Goal: Navigation & Orientation: Find specific page/section

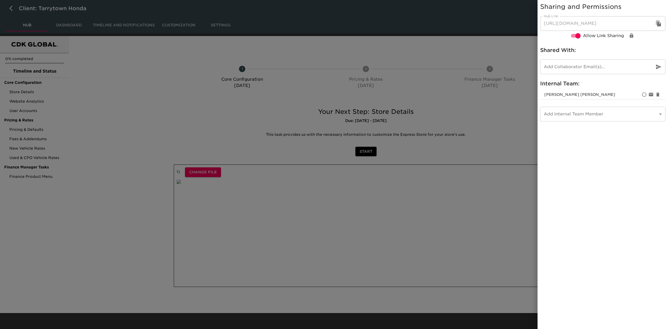
click at [112, 80] on div at bounding box center [334, 164] width 668 height 329
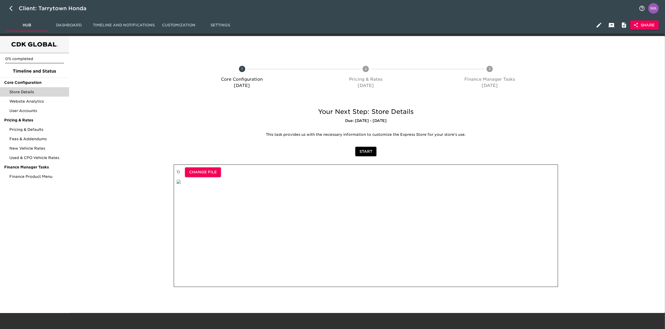
click at [32, 90] on span "Store Details" at bounding box center [37, 91] width 56 height 5
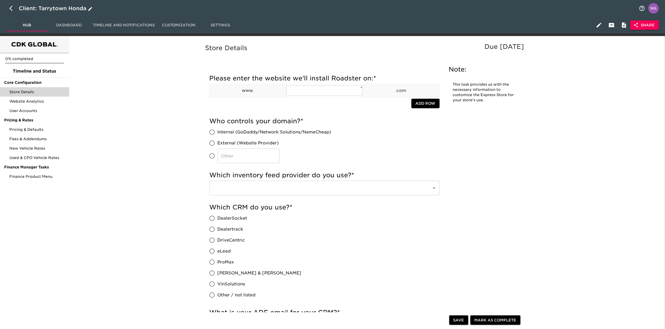
click at [10, 6] on icon "button" at bounding box center [12, 8] width 6 height 6
select select "10"
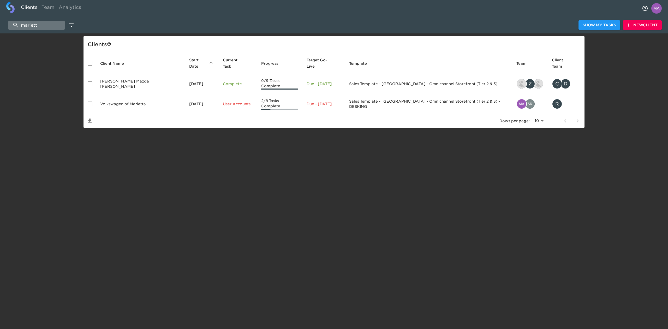
click at [48, 28] on input "mariett" at bounding box center [36, 25] width 56 height 9
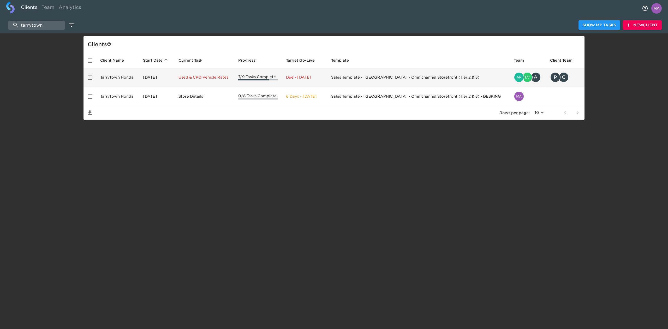
type input "tarrytown"
click at [132, 78] on td "Tarrytown Honda" at bounding box center [117, 77] width 43 height 19
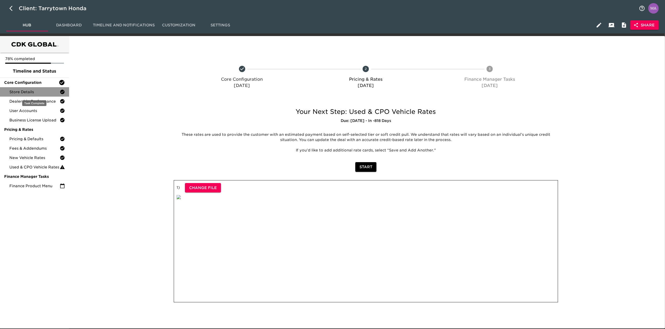
click at [28, 93] on span "Store Details" at bounding box center [34, 91] width 50 height 5
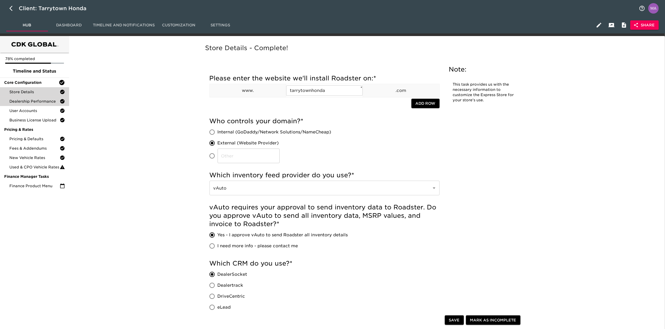
click at [45, 102] on span "Dealership Performance" at bounding box center [34, 101] width 50 height 5
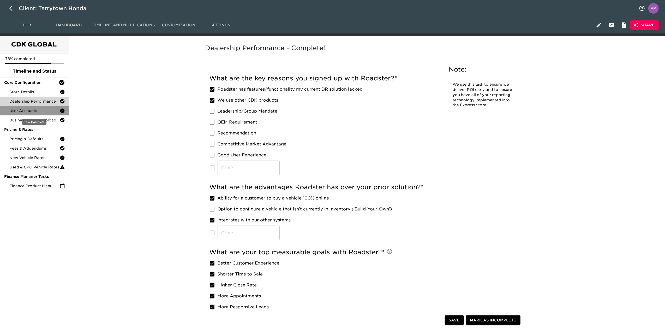
click at [44, 112] on span "User Accounts" at bounding box center [34, 110] width 50 height 5
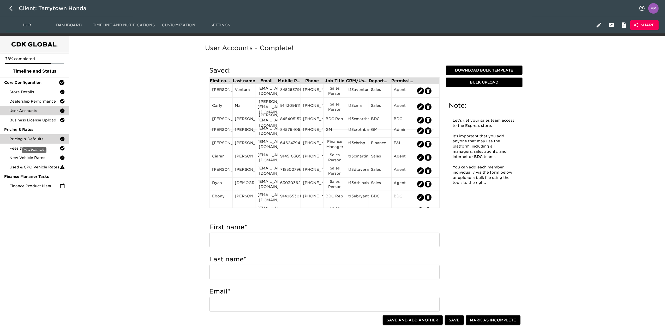
click at [44, 137] on span "Pricing & Defaults" at bounding box center [34, 138] width 50 height 5
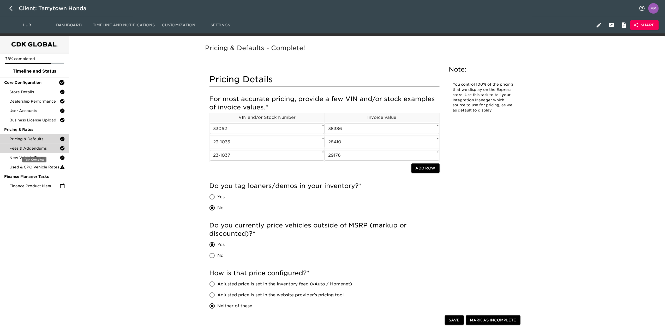
click at [44, 146] on span "Fees & Addendums" at bounding box center [34, 148] width 50 height 5
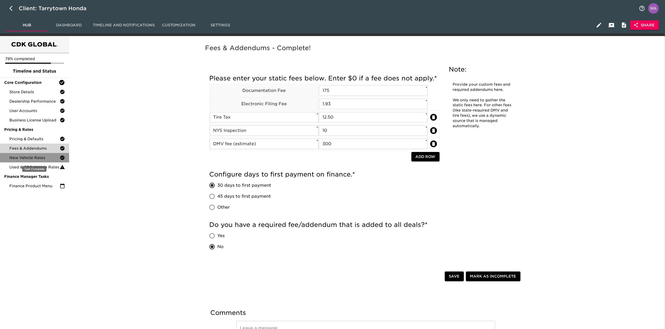
click at [53, 158] on span "New Vehicle Rates" at bounding box center [34, 157] width 50 height 5
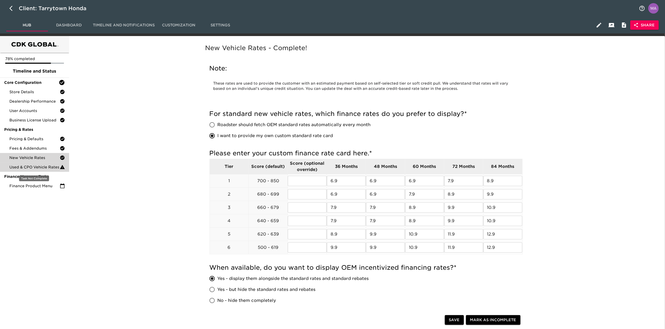
click at [50, 166] on span "Used & CPO Vehicle Rates" at bounding box center [34, 166] width 50 height 5
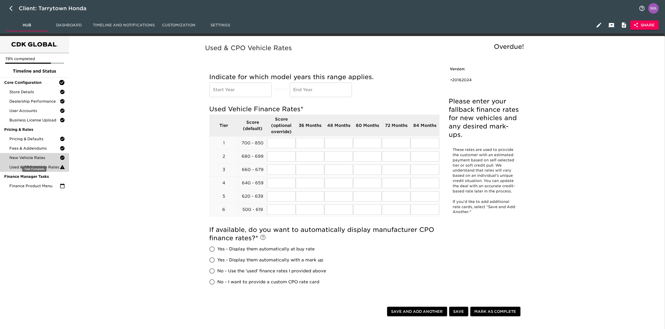
click at [46, 159] on span "New Vehicle Rates" at bounding box center [34, 157] width 50 height 5
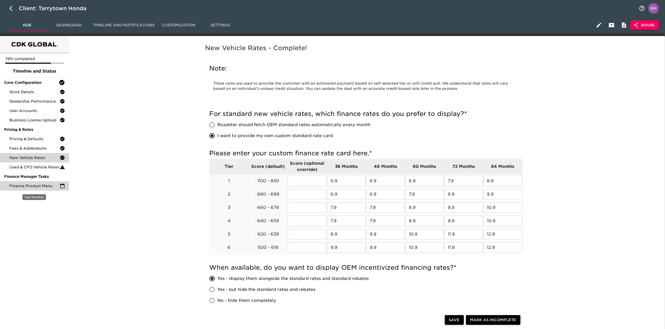
click at [46, 185] on span "Finance Product Menu" at bounding box center [34, 185] width 50 height 5
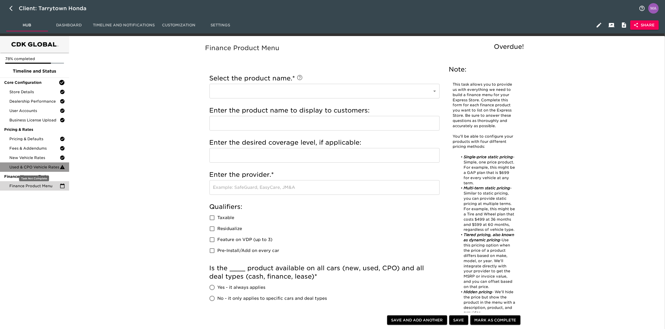
click at [37, 164] on div "Used & CPO Vehicle Rates" at bounding box center [34, 166] width 69 height 9
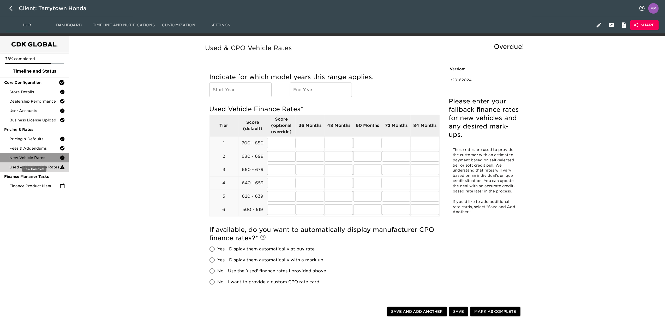
click at [38, 156] on span "New Vehicle Rates" at bounding box center [34, 157] width 50 height 5
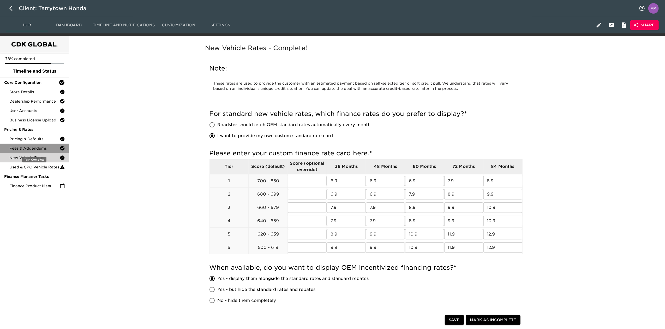
click at [40, 146] on span "Fees & Addendums" at bounding box center [34, 148] width 50 height 5
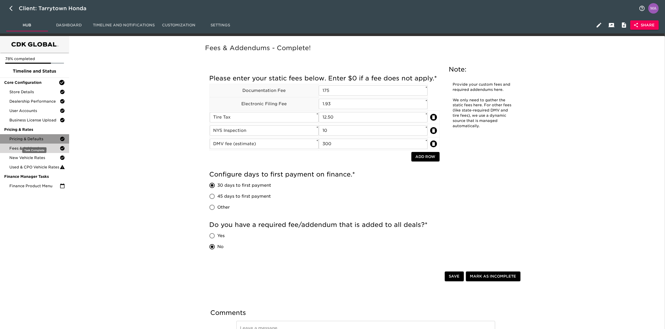
click at [43, 139] on span "Pricing & Defaults" at bounding box center [34, 138] width 50 height 5
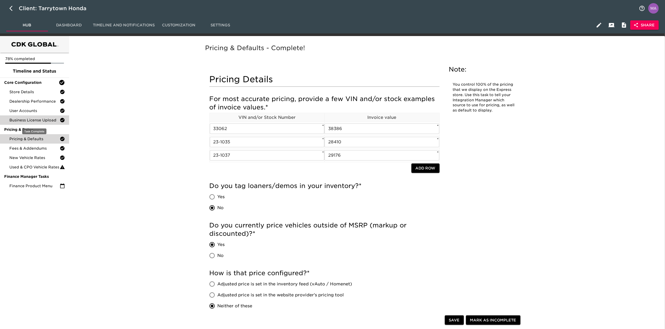
click at [36, 116] on div "Business License Upload" at bounding box center [34, 119] width 69 height 9
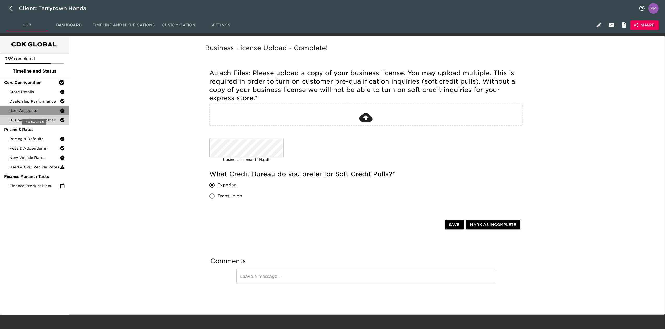
click at [35, 109] on span "User Accounts" at bounding box center [34, 110] width 50 height 5
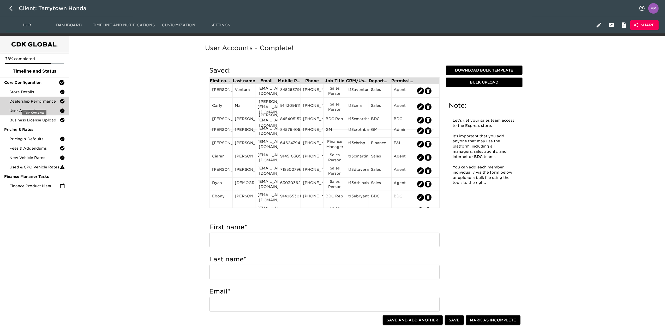
click at [49, 101] on span "Dealership Performance" at bounding box center [34, 101] width 50 height 5
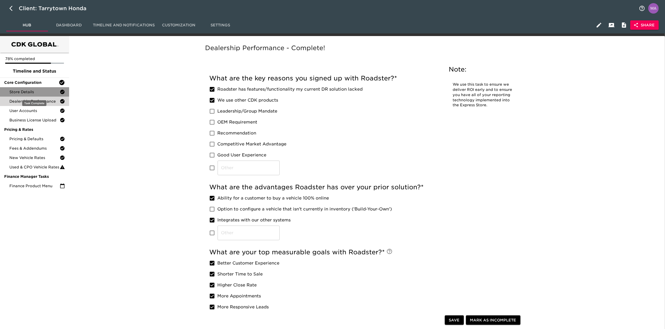
click at [43, 93] on span "Store Details" at bounding box center [34, 91] width 50 height 5
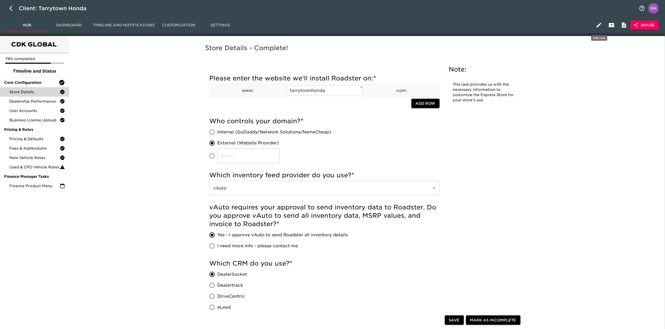
click at [598, 24] on icon "button" at bounding box center [599, 25] width 6 height 6
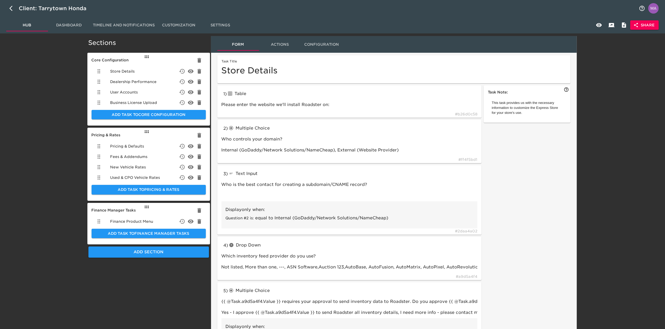
click at [215, 25] on span "Settings" at bounding box center [220, 25] width 35 height 7
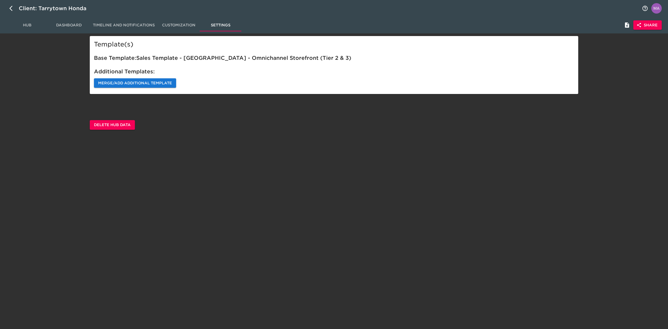
click at [141, 82] on span "Merge/Add Additional Template" at bounding box center [135, 83] width 74 height 7
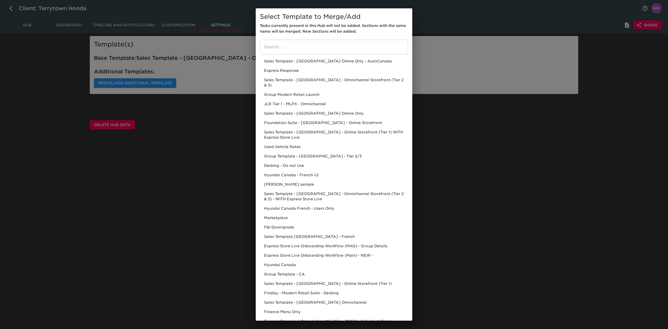
click at [185, 191] on div "Select Template to Merge/Add Tasks currently present in this Hub will not be ad…" at bounding box center [334, 164] width 668 height 329
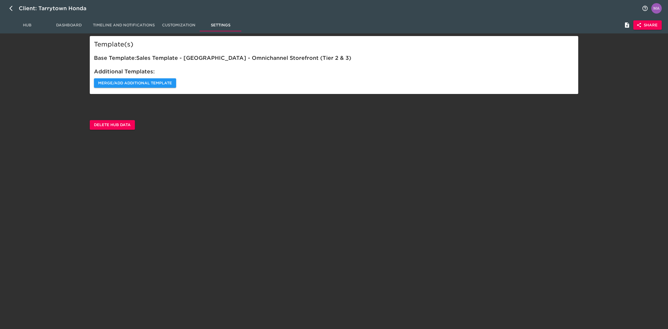
click at [144, 146] on html "Client: Tarrytown Honda Hub Dashboard Timeline and Notifications Customization …" at bounding box center [334, 73] width 668 height 146
click at [124, 126] on span "Delete Hub Data" at bounding box center [112, 125] width 37 height 7
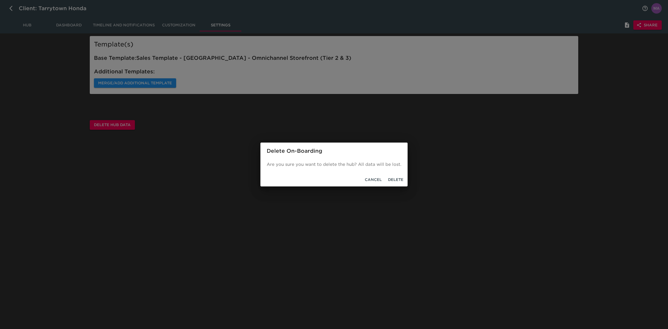
click at [398, 177] on span "Delete" at bounding box center [395, 179] width 15 height 7
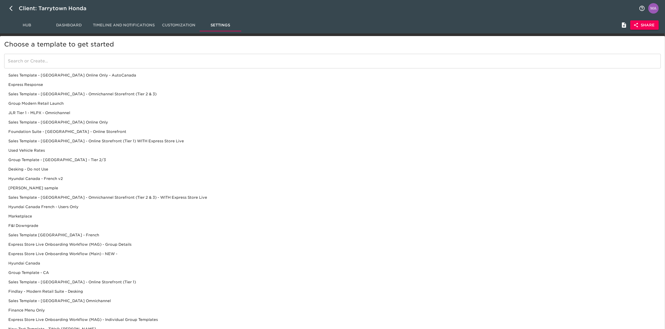
click at [46, 168] on div "Desking - Do not Use" at bounding box center [332, 168] width 657 height 9
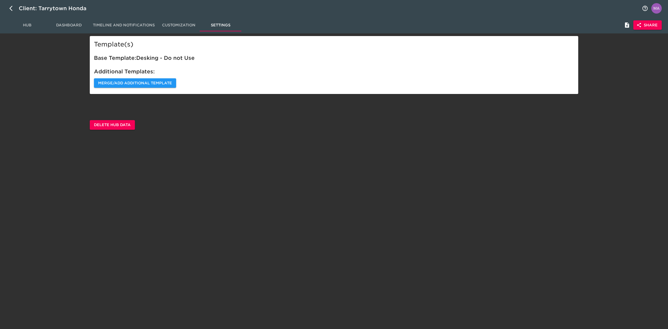
click at [31, 25] on span "Hub" at bounding box center [26, 25] width 35 height 7
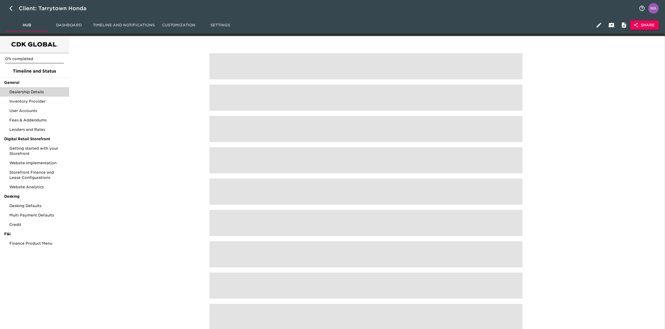
click at [28, 90] on span "Dealership Details" at bounding box center [37, 91] width 56 height 5
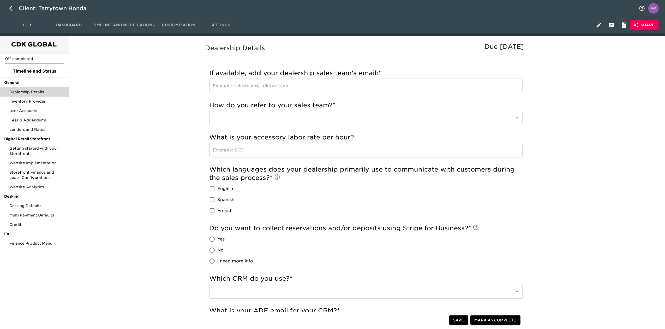
click at [189, 137] on div "Dealership Details Due [DATE] If available, add your dealership sales team's em…" at bounding box center [366, 254] width 592 height 430
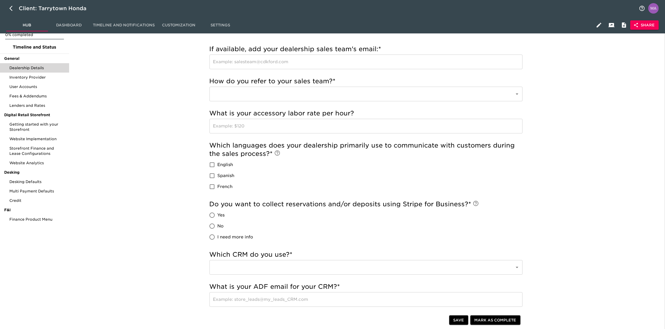
scroll to position [35, 0]
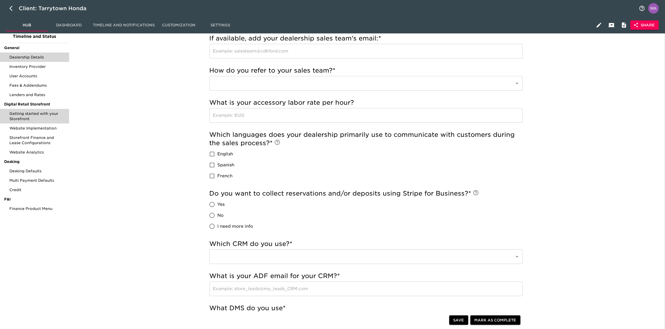
click at [57, 116] on span "Getting started with your Storefront" at bounding box center [37, 116] width 56 height 10
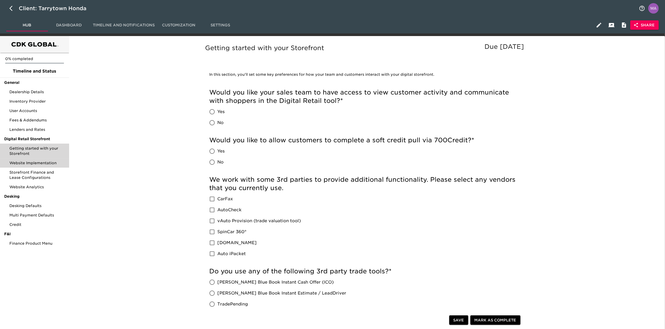
click at [42, 161] on span "Website Implementation" at bounding box center [37, 162] width 56 height 5
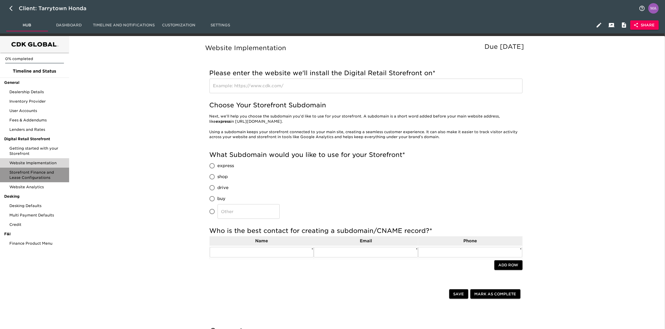
click at [39, 172] on span "Storefront Finance and Lease Configurations" at bounding box center [37, 175] width 56 height 10
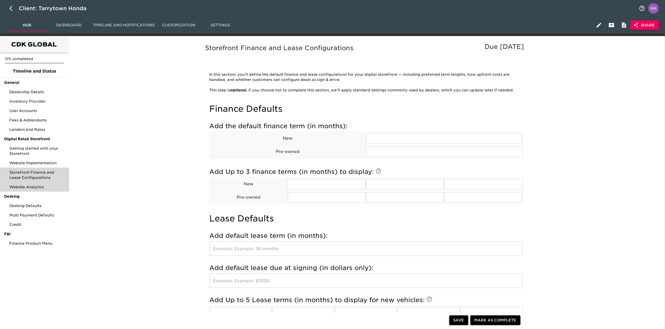
click at [35, 184] on span "Website Analytics" at bounding box center [37, 186] width 56 height 5
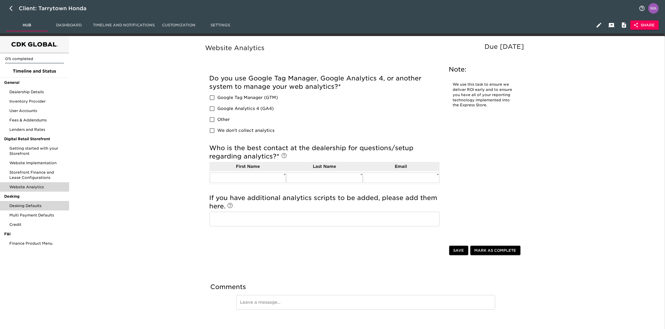
click at [33, 205] on span "Desking Defaults" at bounding box center [37, 205] width 56 height 5
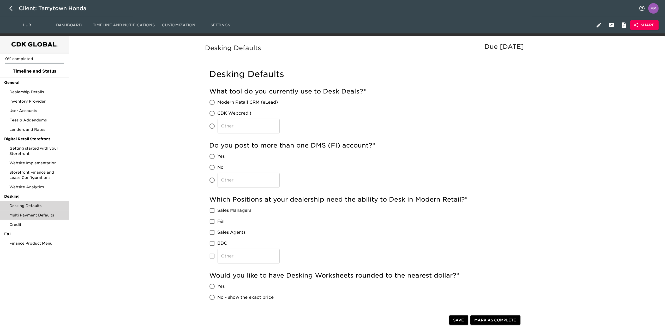
click at [32, 215] on span "Multi Payment Defaults" at bounding box center [37, 214] width 56 height 5
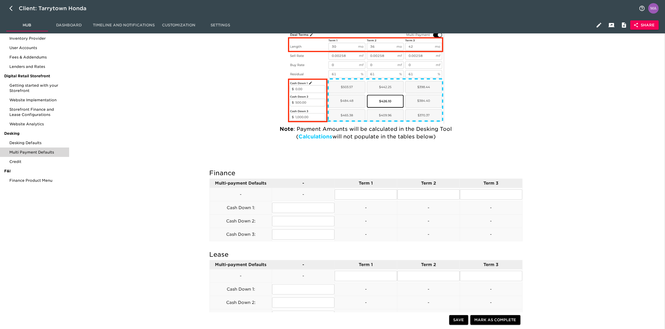
scroll to position [50, 0]
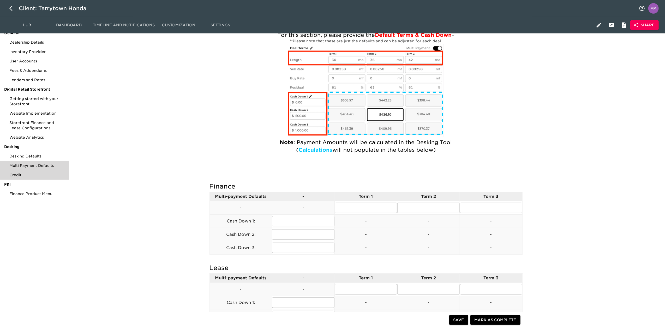
click at [16, 173] on span "Credit" at bounding box center [37, 174] width 56 height 5
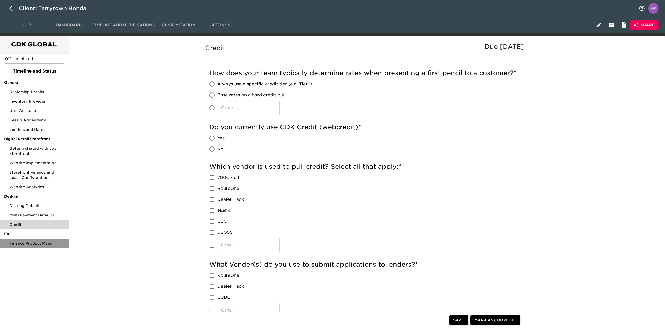
click at [32, 240] on div "Finance Product Menu" at bounding box center [34, 243] width 69 height 9
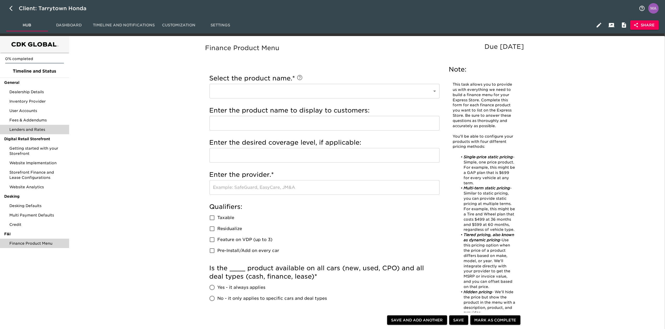
click at [31, 133] on div "Lenders and Rates" at bounding box center [34, 129] width 69 height 9
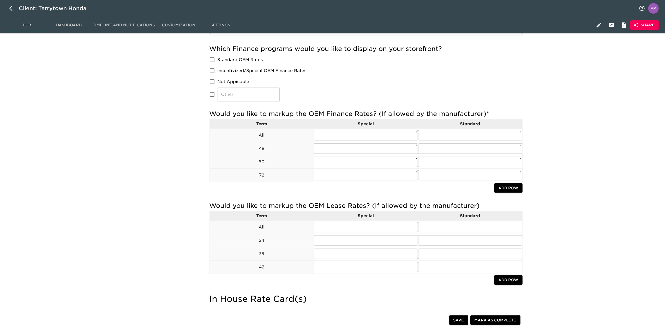
scroll to position [347, 0]
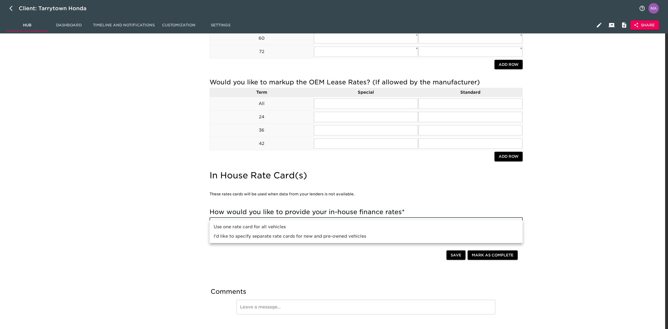
click at [164, 222] on div at bounding box center [334, 164] width 668 height 329
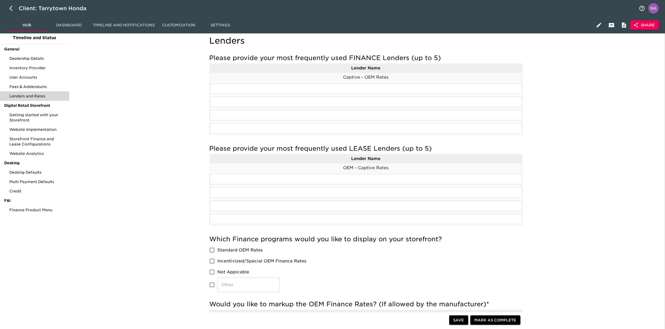
scroll to position [0, 0]
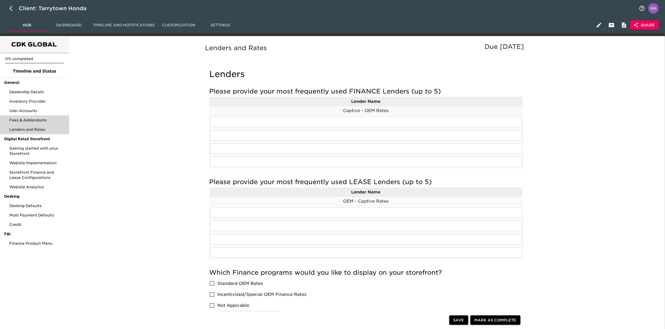
click at [29, 119] on span "Fees & Addendums" at bounding box center [37, 119] width 56 height 5
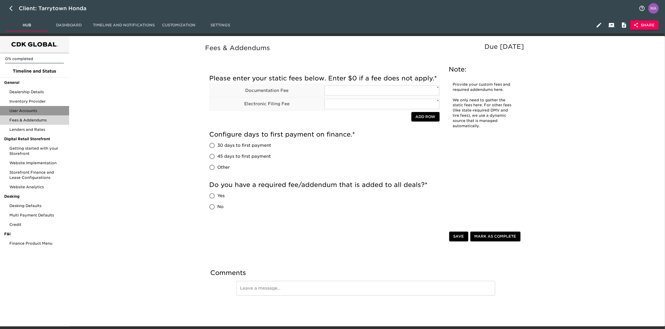
click at [33, 115] on div "User Accounts" at bounding box center [34, 110] width 69 height 9
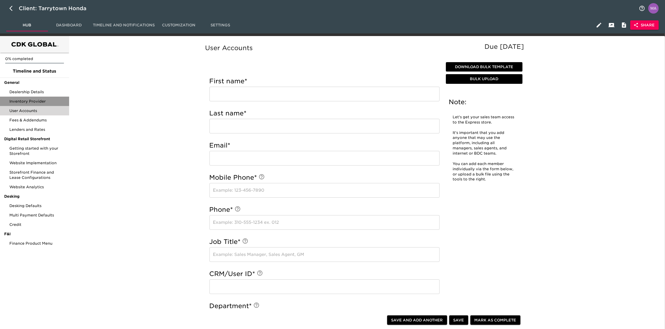
click at [34, 100] on span "Inventory Provider" at bounding box center [37, 101] width 56 height 5
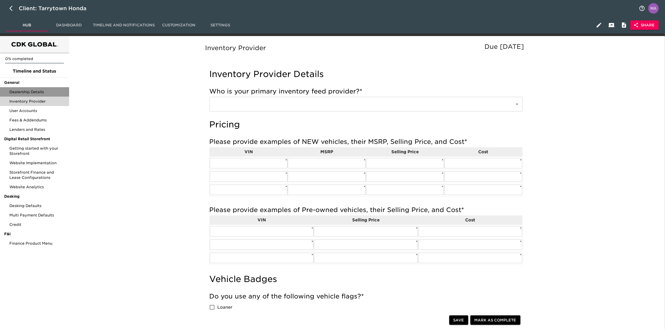
click at [28, 94] on div "Dealership Details" at bounding box center [34, 91] width 69 height 9
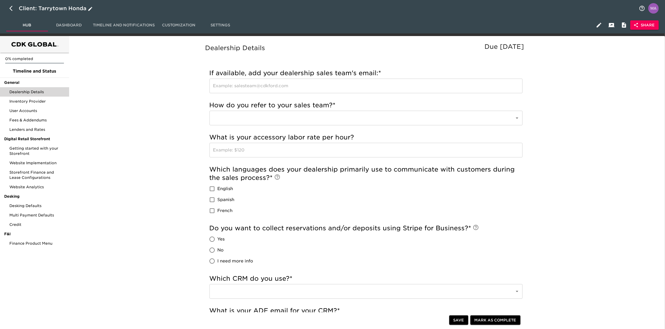
click at [16, 9] on button "button" at bounding box center [12, 8] width 13 height 13
select select "10"
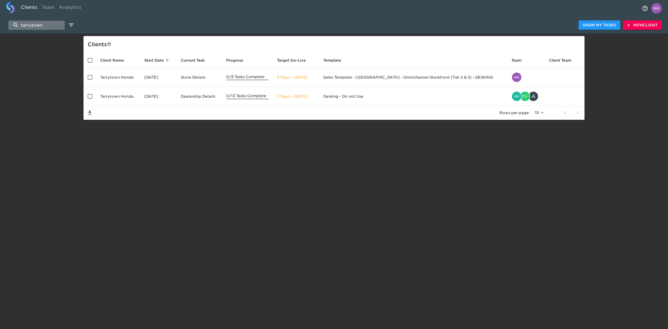
click at [38, 22] on input "tarrytown" at bounding box center [36, 25] width 56 height 9
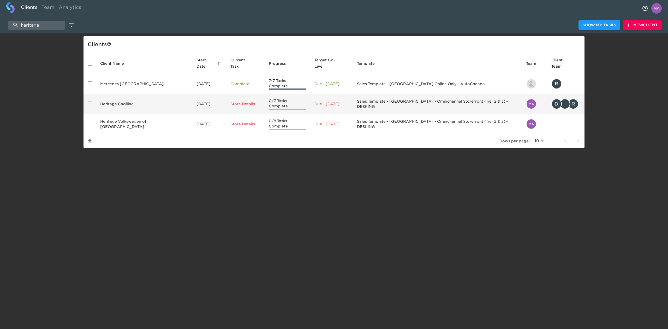
type input "heritage"
click at [121, 94] on td "Heritage Cadillac" at bounding box center [144, 104] width 96 height 20
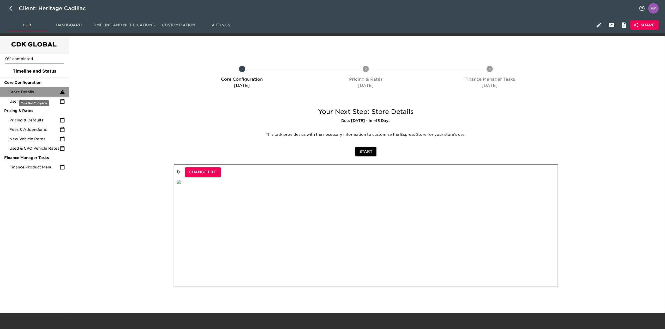
click at [32, 90] on span "Store Details" at bounding box center [34, 91] width 50 height 5
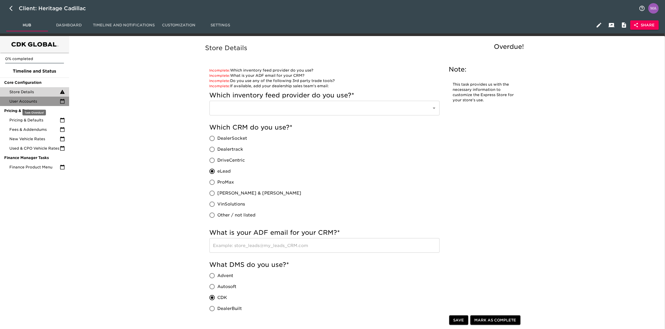
click at [41, 100] on span "User Accounts" at bounding box center [34, 101] width 50 height 5
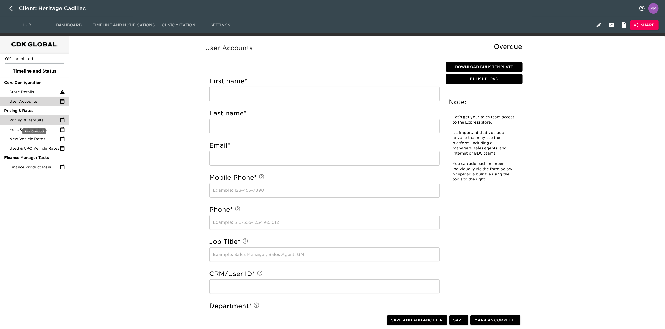
click at [45, 116] on div "Pricing & Defaults" at bounding box center [34, 119] width 69 height 9
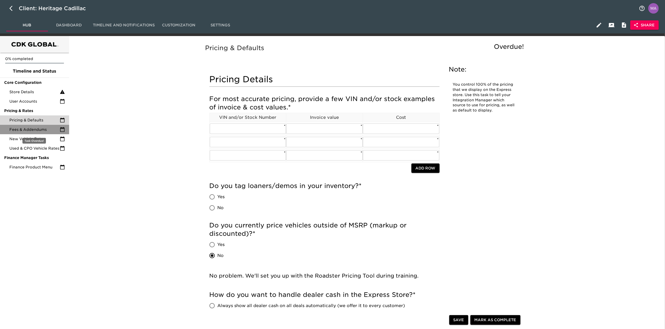
click at [46, 129] on span "Fees & Addendums" at bounding box center [34, 129] width 50 height 5
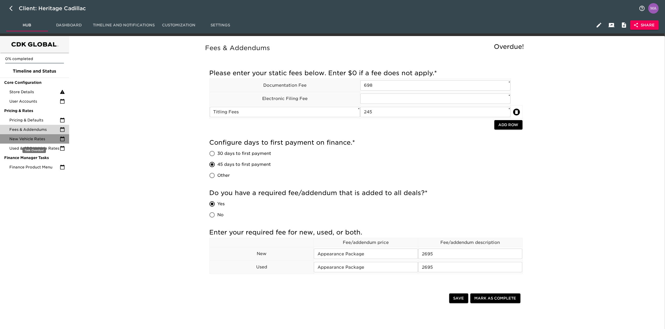
click at [28, 136] on span "New Vehicle Rates" at bounding box center [34, 138] width 50 height 5
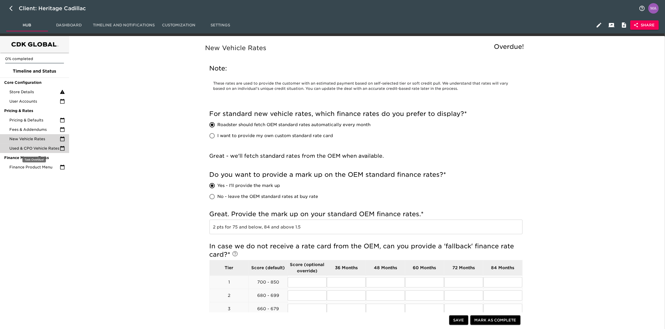
click at [34, 147] on span "Used & CPO Vehicle Rates" at bounding box center [34, 148] width 50 height 5
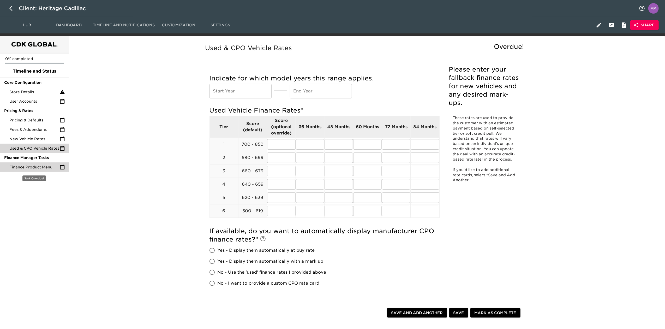
click at [34, 164] on span "Finance Product Menu" at bounding box center [34, 166] width 50 height 5
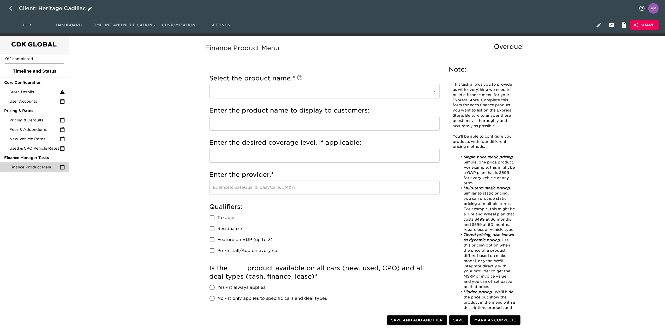
click at [13, 7] on icon "button" at bounding box center [12, 8] width 6 height 6
select select "10"
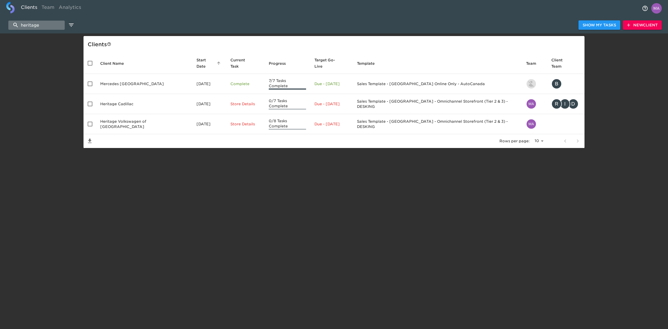
click at [27, 23] on input "heritage" at bounding box center [36, 25] width 56 height 9
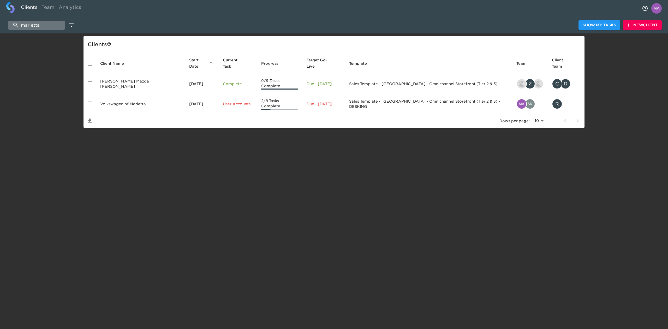
type input "marietta"
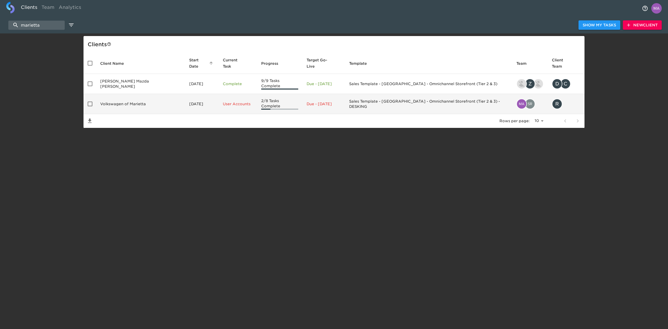
click at [142, 99] on td "Volkswagen of Marietta" at bounding box center [140, 104] width 89 height 20
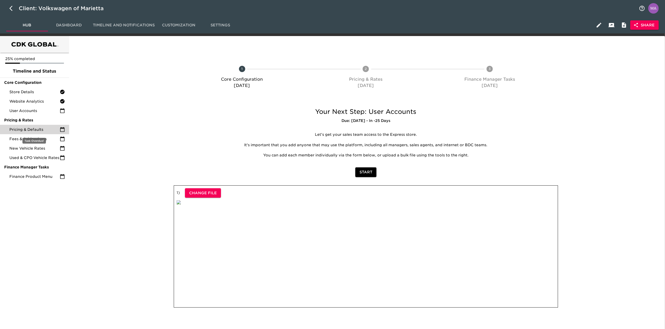
click at [24, 127] on span "Pricing & Defaults" at bounding box center [34, 129] width 50 height 5
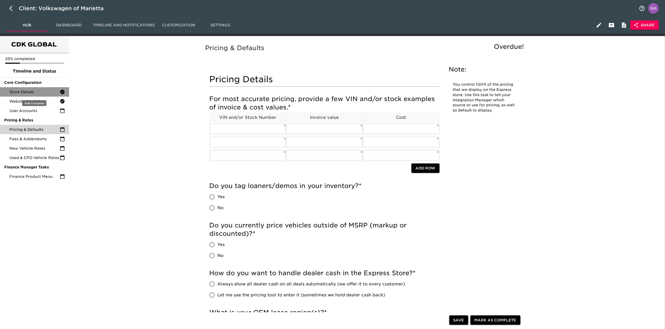
click at [23, 89] on div "Store Details" at bounding box center [34, 91] width 69 height 9
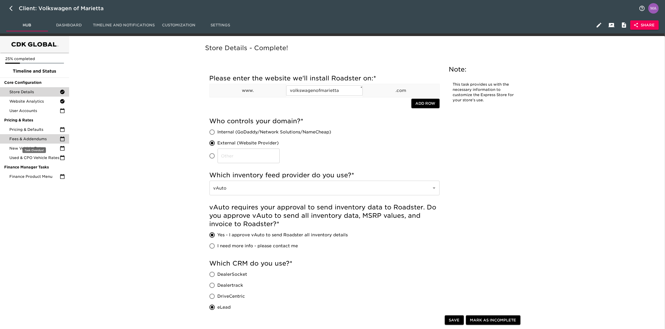
click at [38, 138] on span "Fees & Addendums" at bounding box center [34, 138] width 50 height 5
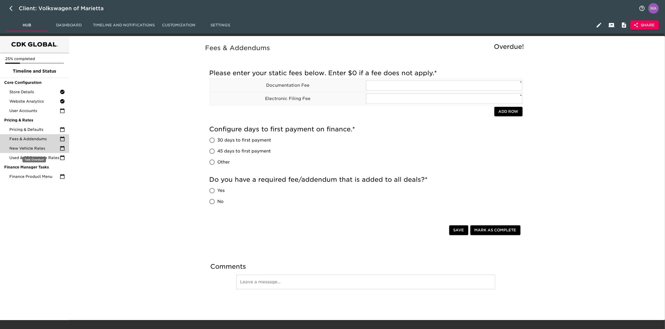
click at [38, 146] on span "New Vehicle Rates" at bounding box center [34, 148] width 50 height 5
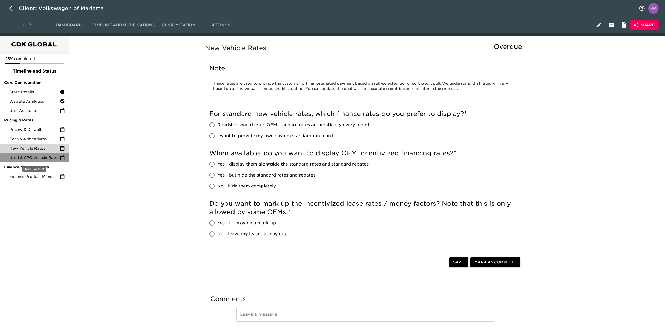
click at [38, 160] on div "Used & CPO Vehicle Rates" at bounding box center [34, 157] width 69 height 9
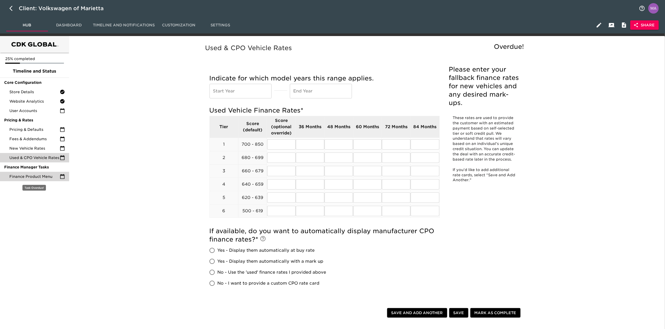
click at [39, 173] on div "Finance Product Menu" at bounding box center [34, 176] width 69 height 9
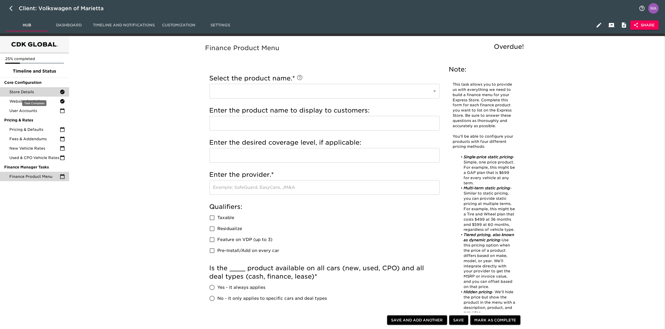
click at [28, 93] on span "Store Details" at bounding box center [34, 91] width 50 height 5
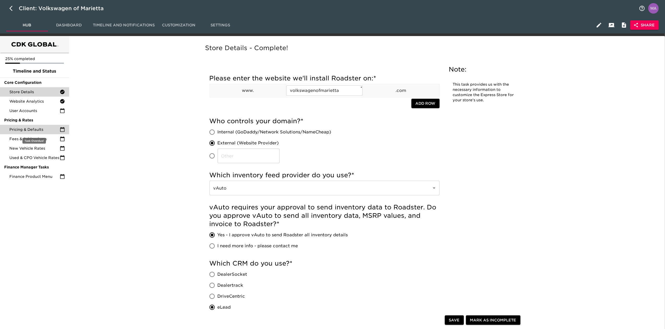
click at [42, 131] on span "Pricing & Defaults" at bounding box center [34, 129] width 50 height 5
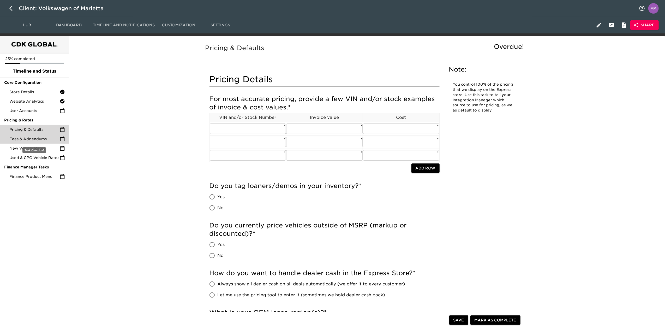
click at [47, 138] on span "Fees & Addendums" at bounding box center [34, 138] width 50 height 5
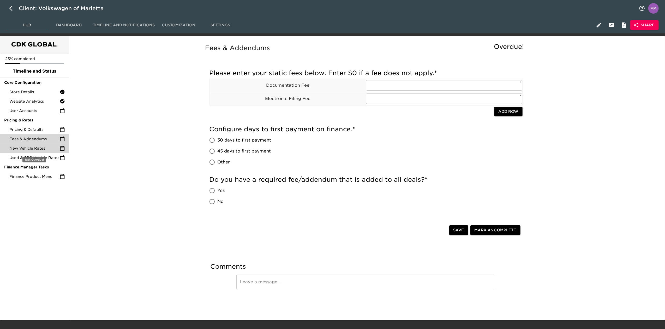
click at [47, 146] on span "New Vehicle Rates" at bounding box center [34, 148] width 50 height 5
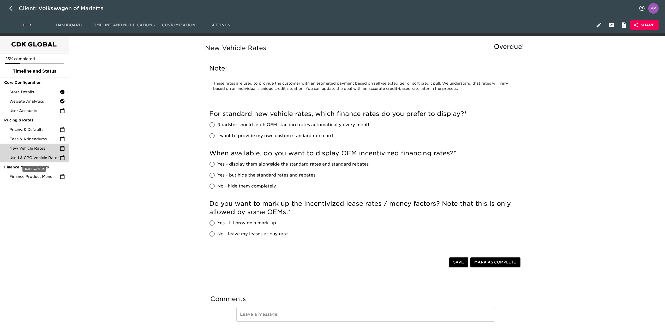
click at [46, 158] on span "Used & CPO Vehicle Rates" at bounding box center [34, 157] width 50 height 5
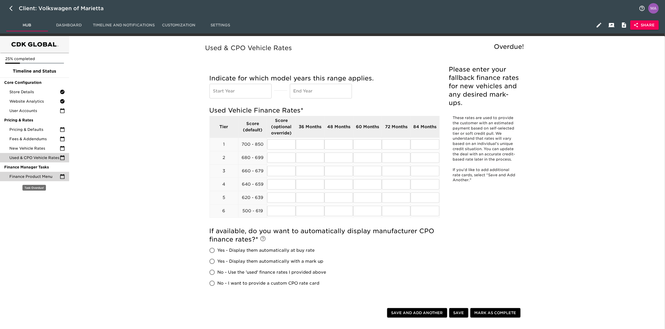
click at [44, 176] on span "Finance Product Menu" at bounding box center [34, 176] width 50 height 5
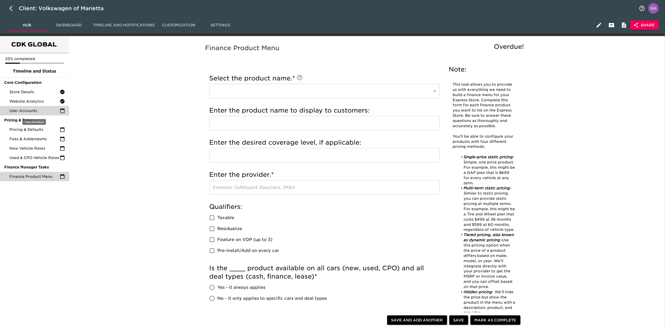
click at [39, 109] on span "User Accounts" at bounding box center [34, 110] width 50 height 5
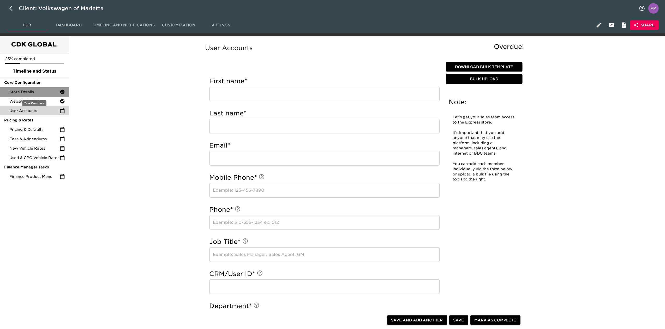
click at [39, 88] on div "Store Details" at bounding box center [34, 91] width 69 height 9
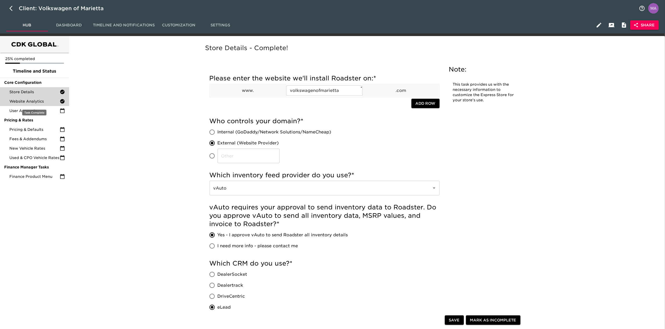
click at [40, 99] on span "Website Analytics" at bounding box center [34, 101] width 50 height 5
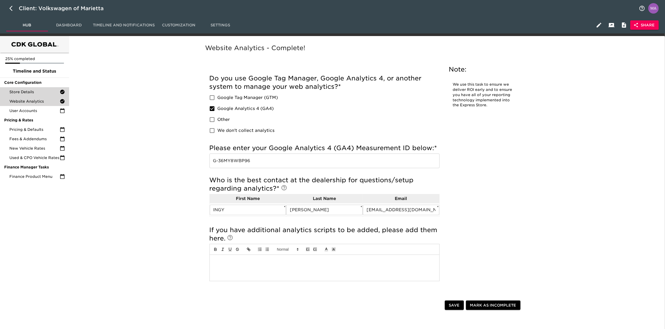
click at [40, 94] on span "Store Details" at bounding box center [34, 91] width 50 height 5
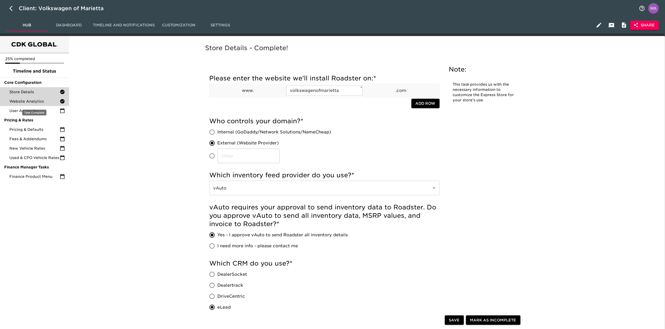
click at [35, 101] on span "Website Analytics" at bounding box center [34, 101] width 50 height 5
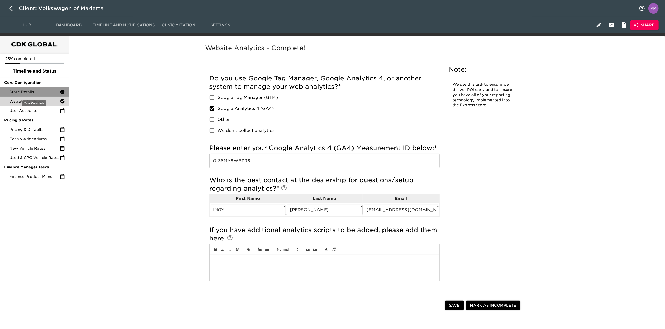
click at [39, 93] on span "Store Details" at bounding box center [34, 91] width 50 height 5
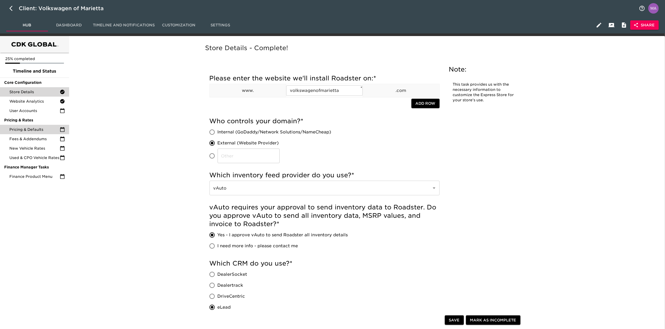
click at [29, 127] on span "Pricing & Defaults" at bounding box center [34, 129] width 50 height 5
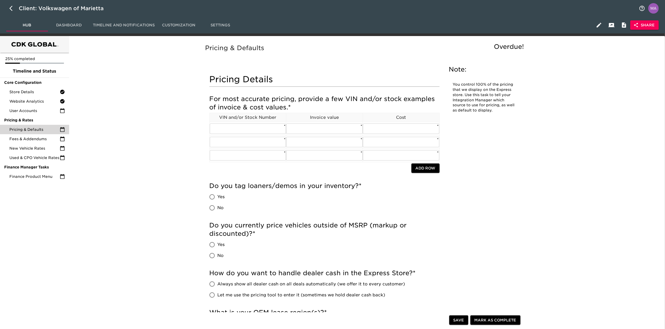
click at [35, 139] on span "Fees & Addendums" at bounding box center [34, 138] width 50 height 5
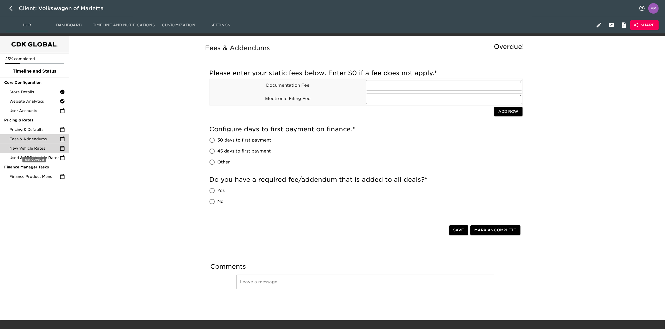
click at [42, 146] on span "New Vehicle Rates" at bounding box center [34, 148] width 50 height 5
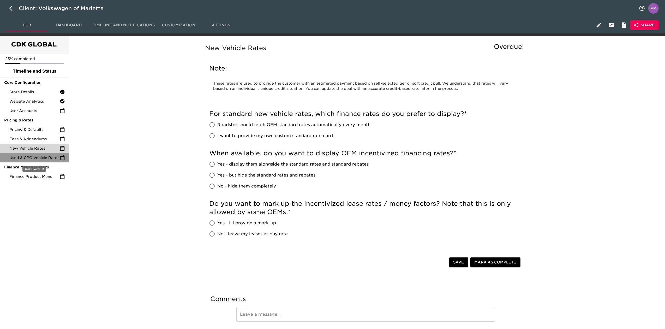
click at [44, 156] on span "Used & CPO Vehicle Rates" at bounding box center [34, 157] width 50 height 5
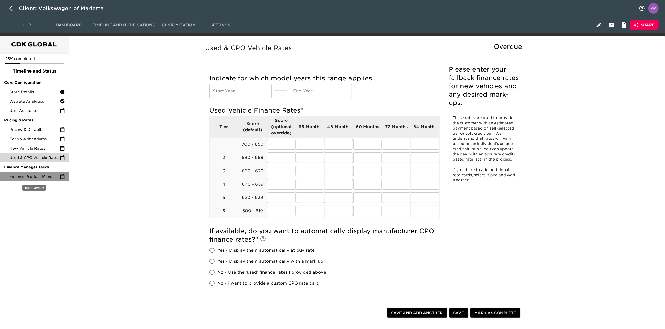
click at [39, 173] on div "Finance Product Menu" at bounding box center [34, 176] width 69 height 9
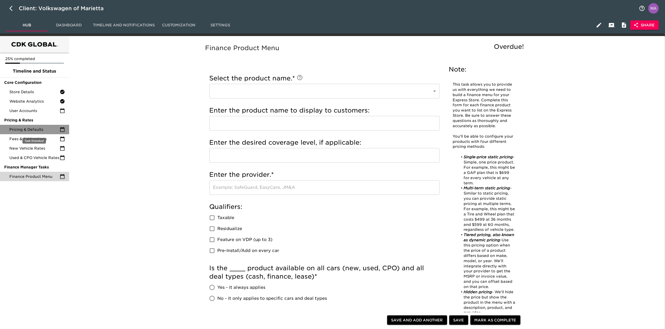
click at [43, 131] on span "Pricing & Defaults" at bounding box center [34, 129] width 50 height 5
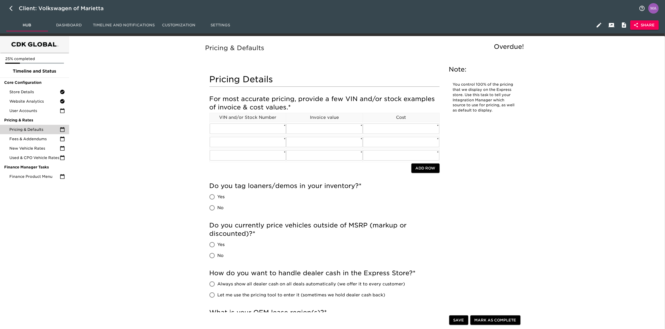
click at [13, 12] on button "button" at bounding box center [12, 8] width 13 height 13
select select "10"
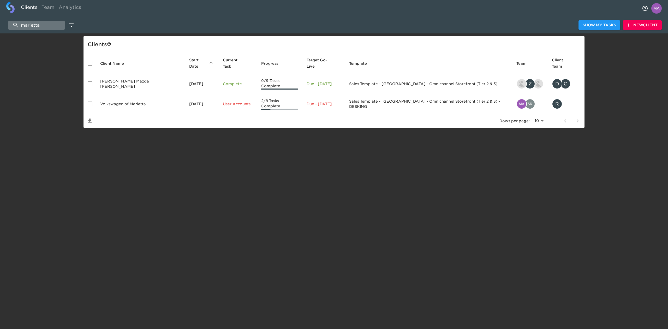
click at [37, 25] on input "marietta" at bounding box center [36, 25] width 56 height 9
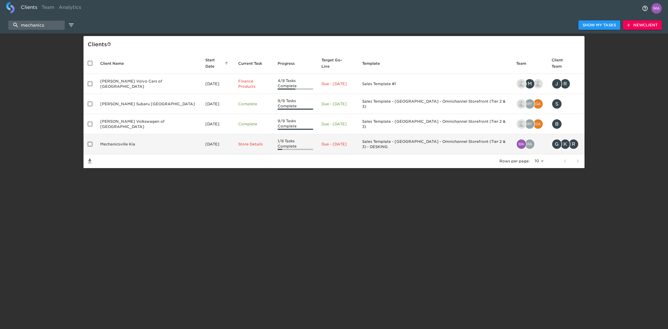
type input "mechanics"
click at [122, 134] on td "Mechanicsville Kia" at bounding box center [148, 144] width 105 height 20
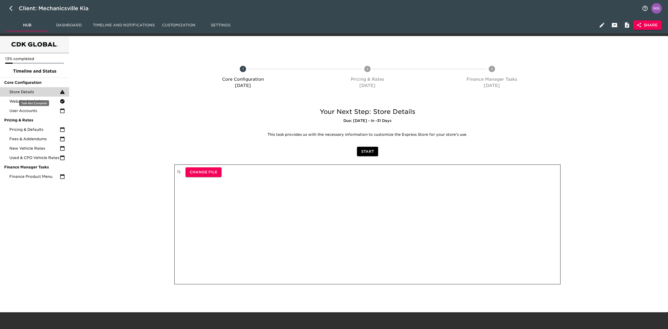
click at [37, 93] on span "Store Details" at bounding box center [34, 91] width 50 height 5
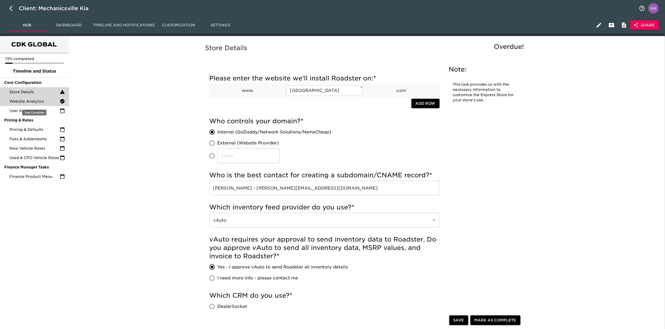
click at [37, 100] on span "Website Analytics" at bounding box center [34, 101] width 50 height 5
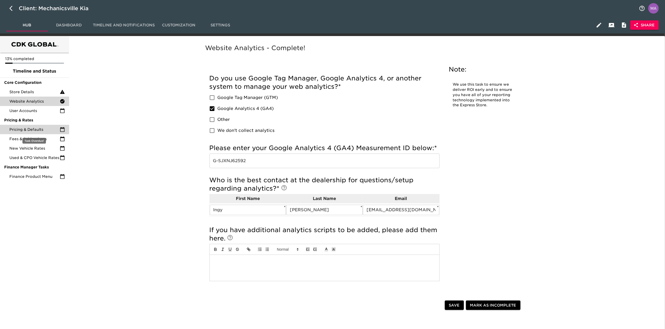
click at [35, 126] on div "Pricing & Defaults" at bounding box center [34, 129] width 69 height 9
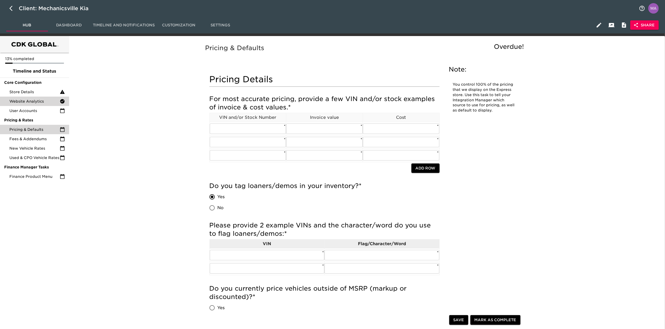
click at [29, 101] on span "Website Analytics" at bounding box center [34, 101] width 50 height 5
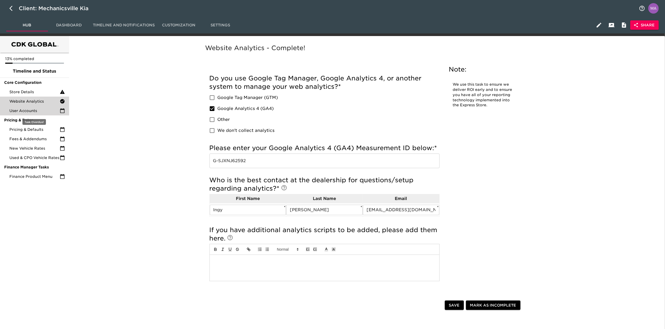
click at [33, 113] on span "User Accounts" at bounding box center [34, 110] width 50 height 5
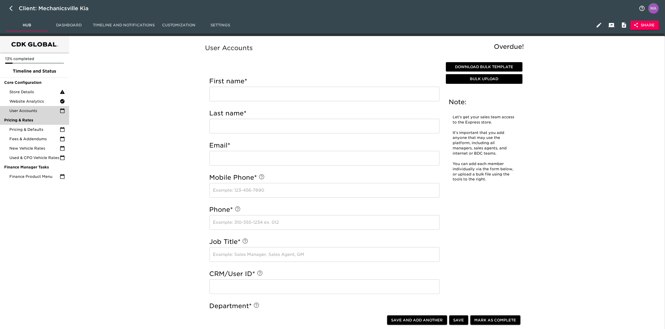
scroll to position [35, 0]
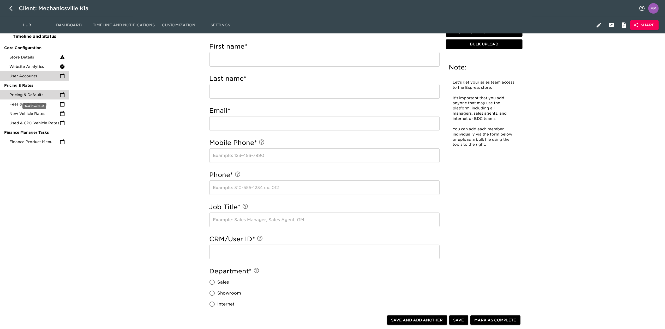
click at [41, 94] on span "Pricing & Defaults" at bounding box center [34, 94] width 50 height 5
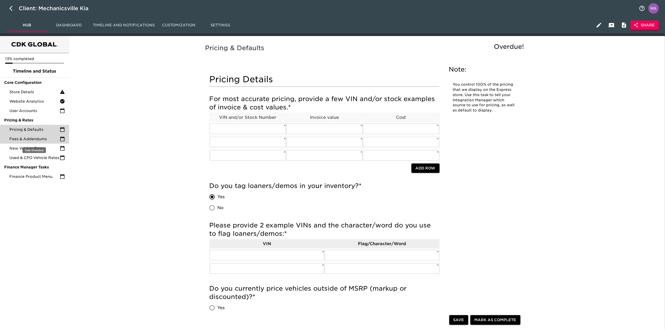
click at [22, 142] on div "Fees & Addendums" at bounding box center [34, 138] width 69 height 9
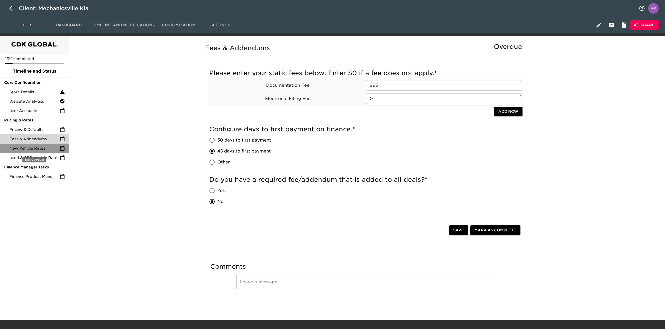
click at [21, 149] on span "New Vehicle Rates" at bounding box center [34, 148] width 50 height 5
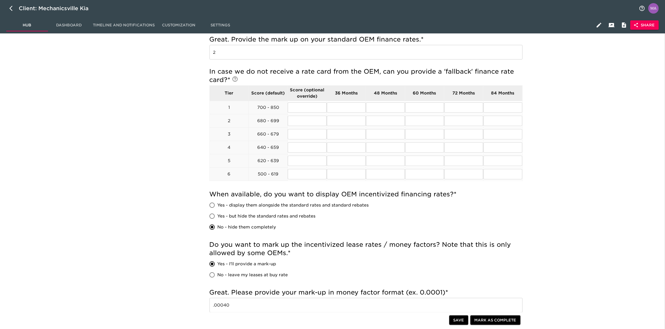
scroll to position [69, 0]
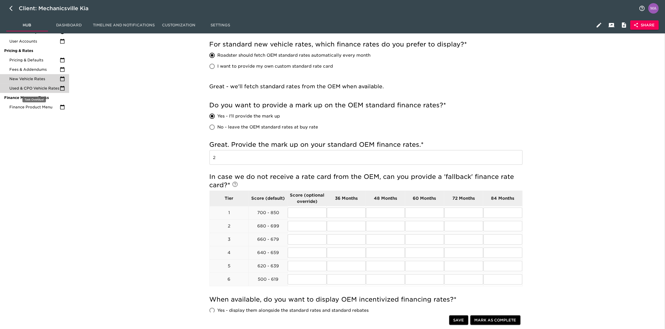
click at [21, 88] on span "Used & CPO Vehicle Rates" at bounding box center [34, 88] width 50 height 5
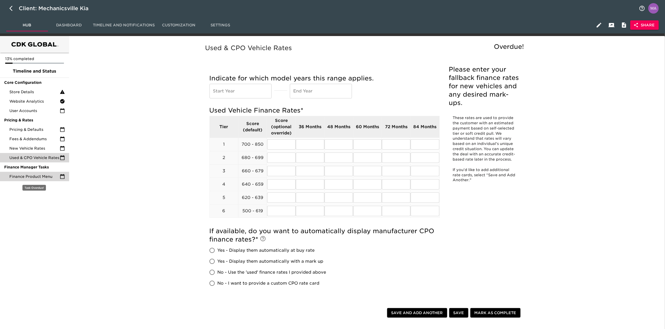
click at [20, 174] on span "Finance Product Menu" at bounding box center [34, 176] width 50 height 5
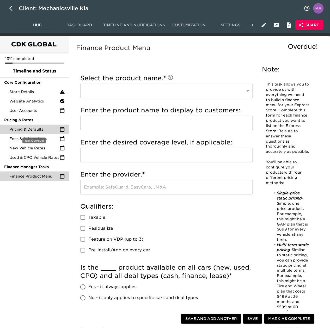
click at [25, 128] on span "Pricing & Defaults" at bounding box center [34, 129] width 50 height 5
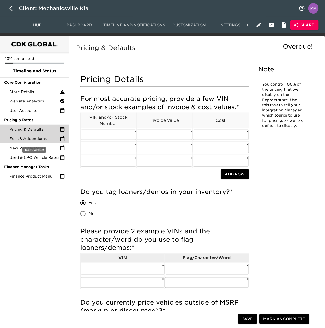
click at [32, 139] on span "Fees & Addendums" at bounding box center [34, 138] width 50 height 5
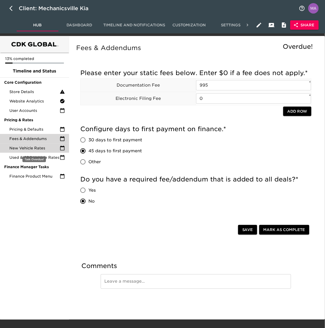
click at [38, 149] on span "New Vehicle Rates" at bounding box center [34, 148] width 50 height 5
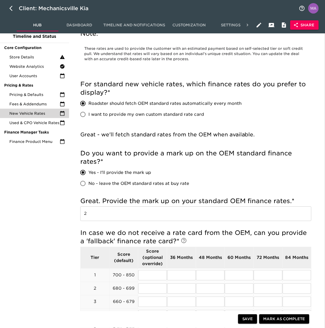
scroll to position [69, 0]
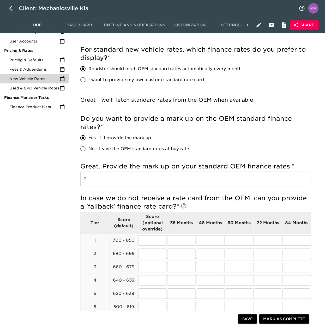
click at [45, 200] on div "13% completed Timeline and Status Core Configuration Store Details Website Anal…" at bounding box center [34, 271] width 69 height 609
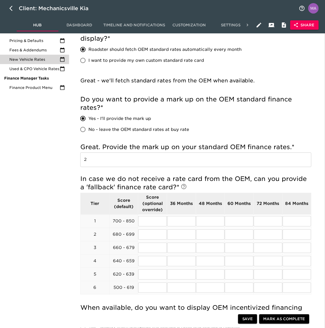
scroll to position [313, 0]
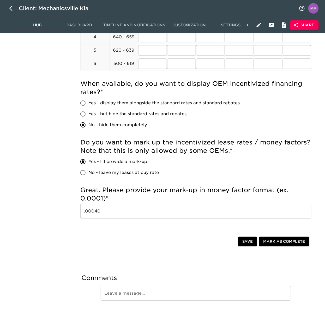
click at [44, 208] on div "13% completed Timeline and Status Core Configuration Store Details Website Anal…" at bounding box center [34, 27] width 69 height 609
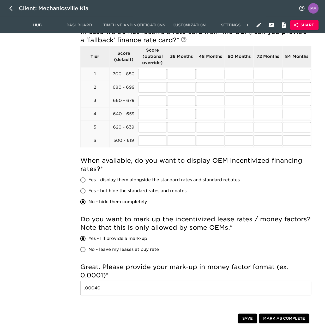
scroll to position [243, 0]
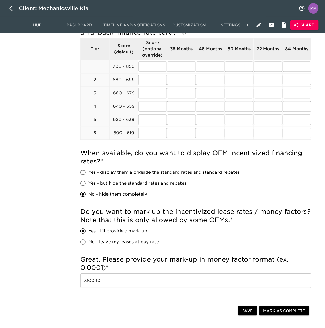
click at [56, 208] on div "13% completed Timeline and Status Core Configuration Store Details Website Anal…" at bounding box center [34, 97] width 69 height 609
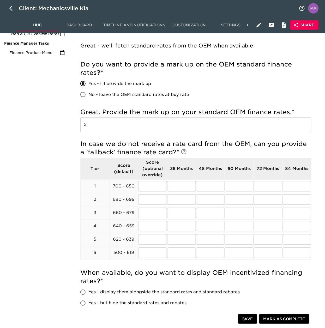
scroll to position [0, 0]
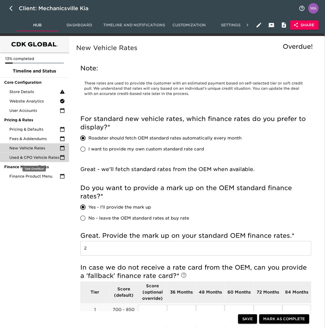
click at [41, 157] on span "Used & CPO Vehicle Rates" at bounding box center [34, 157] width 50 height 5
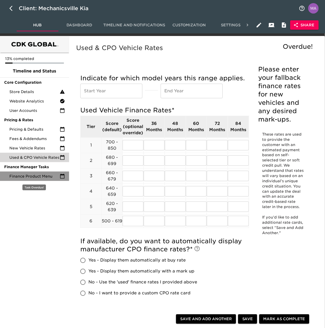
click at [31, 176] on span "Finance Product Menu" at bounding box center [34, 176] width 50 height 5
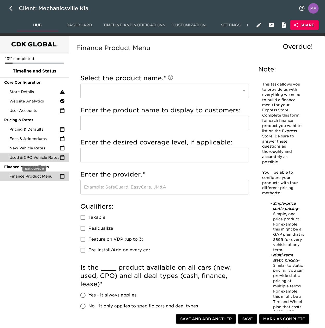
click at [27, 157] on span "Used & CPO Vehicle Rates" at bounding box center [34, 157] width 50 height 5
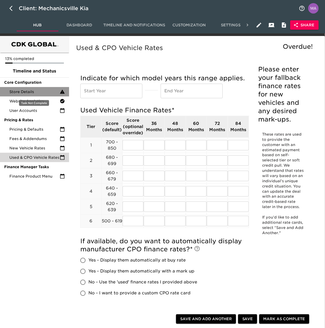
click at [18, 90] on span "Store Details" at bounding box center [34, 91] width 50 height 5
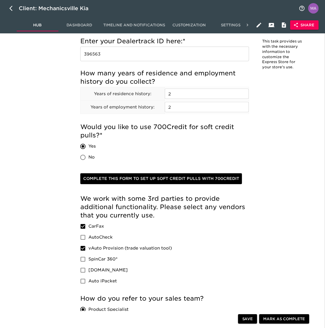
scroll to position [626, 0]
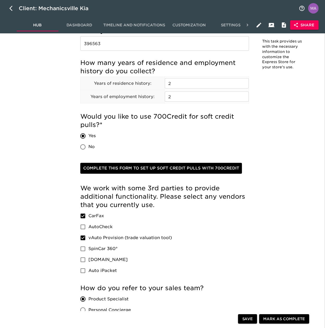
click at [41, 238] on div "13% completed Timeline and Status Core Configuration Store Details Website Anal…" at bounding box center [34, 91] width 69 height 1363
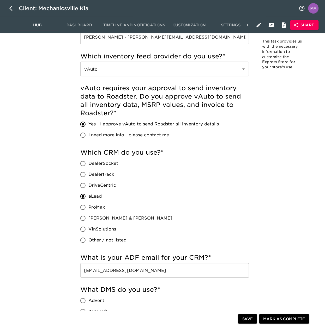
scroll to position [0, 0]
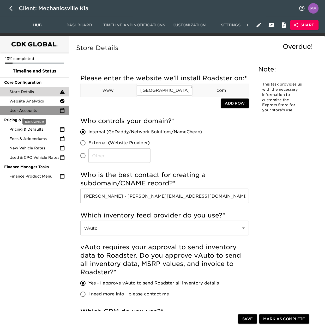
click at [42, 113] on span "User Accounts" at bounding box center [34, 110] width 50 height 5
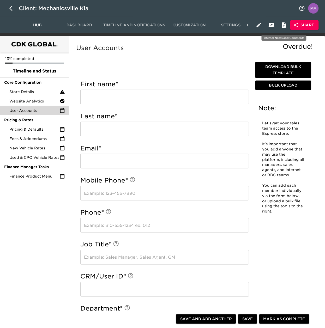
click at [282, 24] on icon "button" at bounding box center [284, 25] width 6 height 6
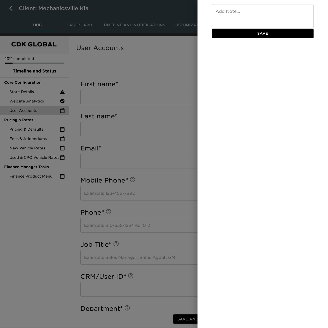
click at [183, 51] on div at bounding box center [164, 164] width 328 height 328
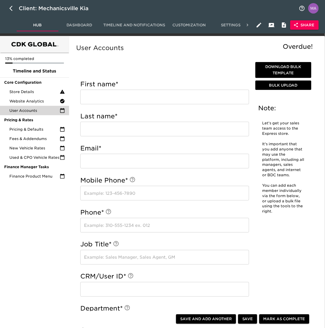
click at [273, 73] on span "Download Bulk Template" at bounding box center [284, 70] width 52 height 13
click at [246, 51] on h5 "User Accounts" at bounding box center [196, 48] width 240 height 8
click at [248, 24] on icon at bounding box center [248, 25] width 2 height 3
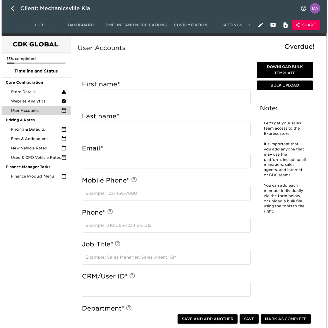
scroll to position [0, 9]
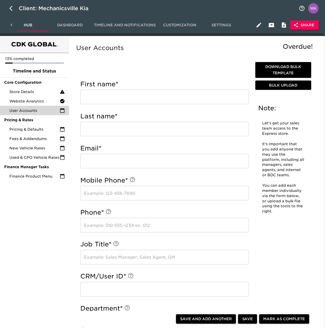
click at [218, 24] on span "Settings" at bounding box center [221, 25] width 35 height 7
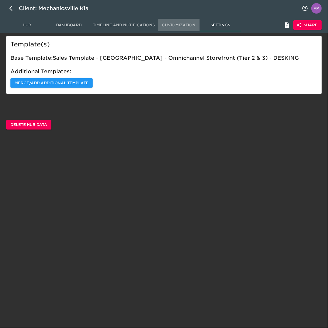
click at [198, 22] on button "Customization" at bounding box center [179, 25] width 42 height 13
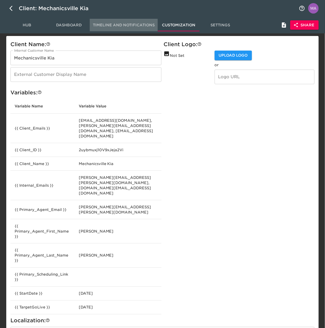
click at [135, 25] on span "Timeline and Notifications" at bounding box center [124, 25] width 62 height 7
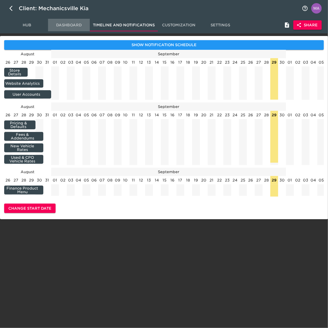
click at [74, 20] on button "Dashboard" at bounding box center [69, 25] width 42 height 13
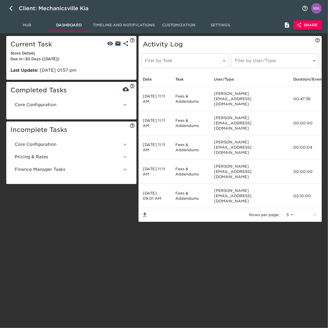
click at [28, 26] on span "Hub" at bounding box center [26, 25] width 35 height 7
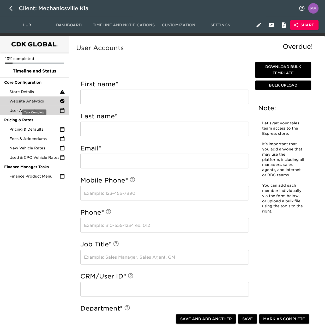
click at [38, 100] on span "Website Analytics" at bounding box center [34, 101] width 50 height 5
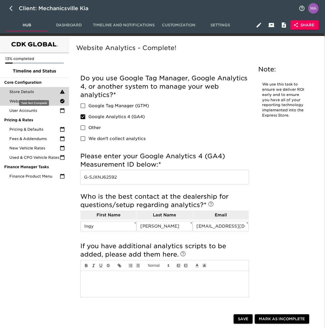
click at [40, 90] on span "Store Details" at bounding box center [34, 91] width 50 height 5
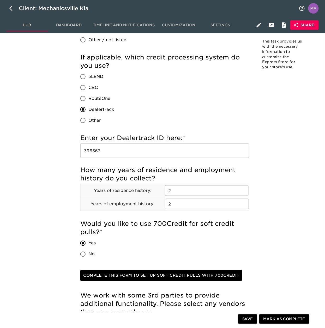
scroll to position [522, 0]
